Goal: Information Seeking & Learning: Find specific fact

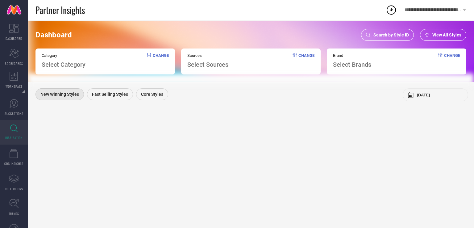
click at [381, 29] on div "Search by Style ID" at bounding box center [387, 35] width 53 height 12
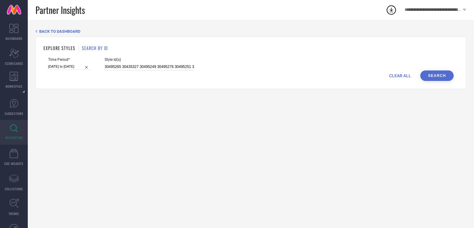
click at [176, 64] on input "30495265 30435327 30495249 30495276 30495251 30435320 30435335 30495227 3049523…" at bounding box center [149, 66] width 89 height 7
paste input "26332378 21344400 21344334 26332416 26332450 21344458 26332458 21344478 2134446…"
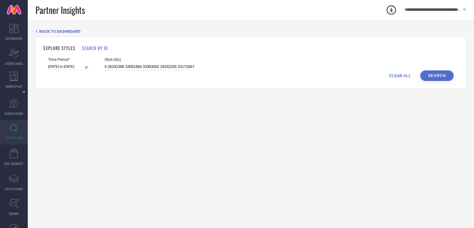
type input "26332378 21344400 21344334 26332416 26332450 21344458 26332458 21344478 2134446…"
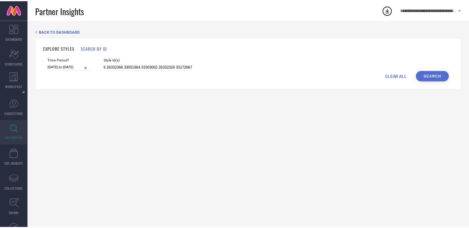
scroll to position [0, 0]
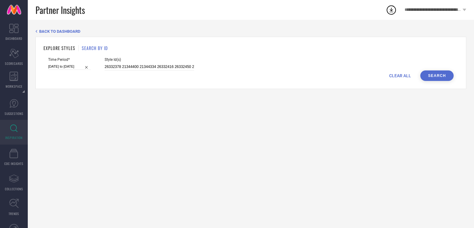
click at [443, 77] on button "Search" at bounding box center [436, 75] width 33 height 10
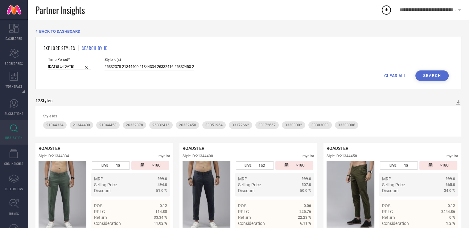
click at [164, 63] on div "Style Id(s) 26332378 21344400 21344334 26332416 26332450 21344458 26332458 2134…" at bounding box center [149, 63] width 89 height 13
click at [175, 70] on div "CLEAR ALL Search" at bounding box center [248, 75] width 401 height 10
click at [173, 67] on input "26332378 21344400 21344334 26332416 26332450 21344458 26332458 21344478 2134446…" at bounding box center [149, 66] width 89 height 7
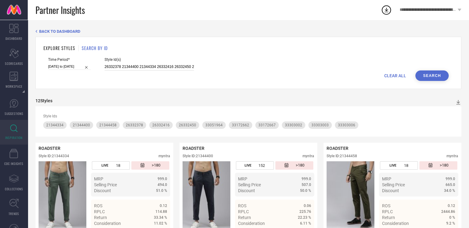
click at [173, 67] on input "26332378 21344400 21344334 26332416 26332450 21344458 26332458 21344478 2134446…" at bounding box center [149, 66] width 89 height 7
click at [181, 67] on input "26332378 21344400 21344334 26332416 26332450 21344458 26332458 21344478 2134446…" at bounding box center [149, 66] width 89 height 7
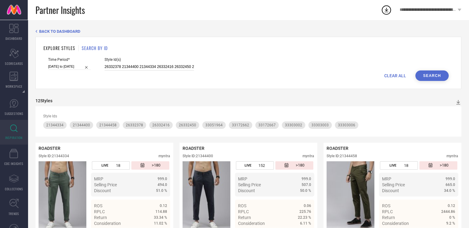
click at [181, 67] on input "26332378 21344400 21344334 26332416 26332450 21344458 26332458 21344478 2134446…" at bounding box center [149, 66] width 89 height 7
paste input "13859544 13859292 13859128 24169900 21773718 21773888 13859558 21773592 1385909…"
type input "13859544 13859292 13859128 24169900 21773718 21773888 13859558 21773592 1385909…"
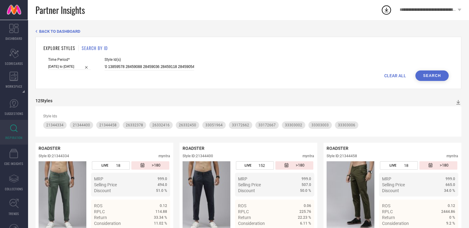
scroll to position [0, 0]
click at [430, 73] on button "Search" at bounding box center [432, 75] width 33 height 10
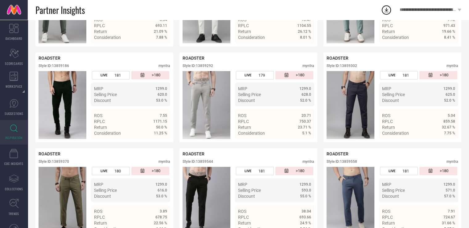
scroll to position [197, 0]
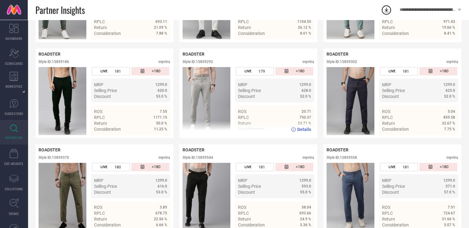
click at [208, 62] on div "Style ID: 13859292" at bounding box center [198, 62] width 31 height 4
copy div "13859292"
